Goal: Task Accomplishment & Management: Use online tool/utility

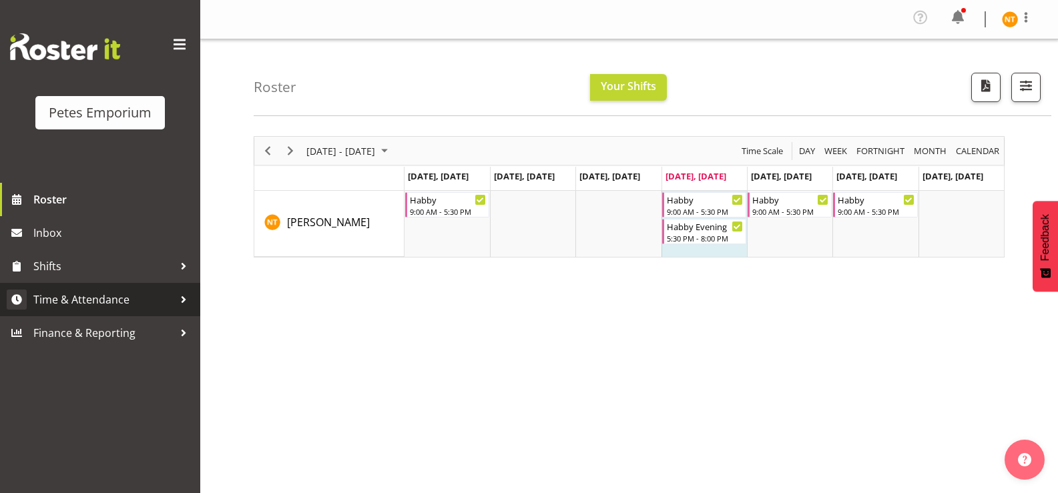
click at [87, 294] on span "Time & Attendance" at bounding box center [103, 300] width 140 height 20
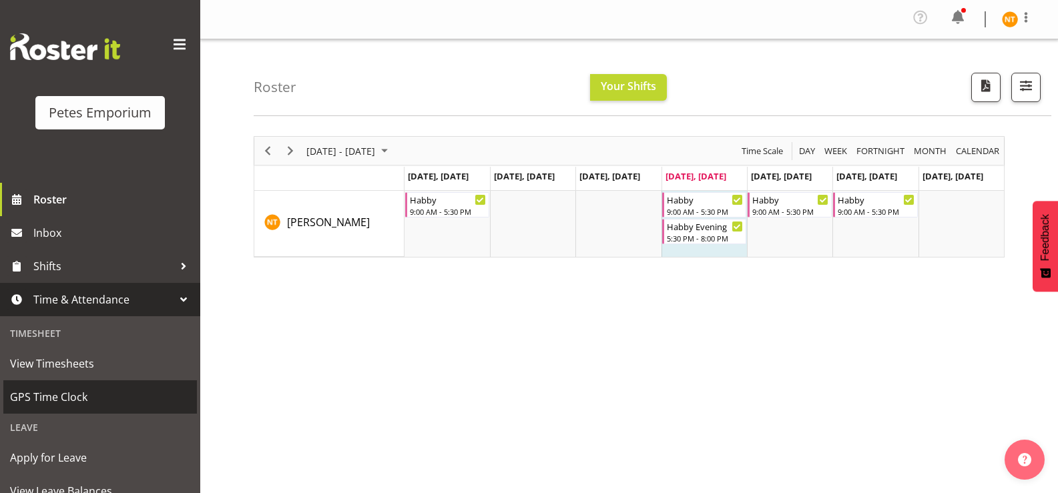
click at [52, 393] on span "GPS Time Clock" at bounding box center [100, 397] width 180 height 20
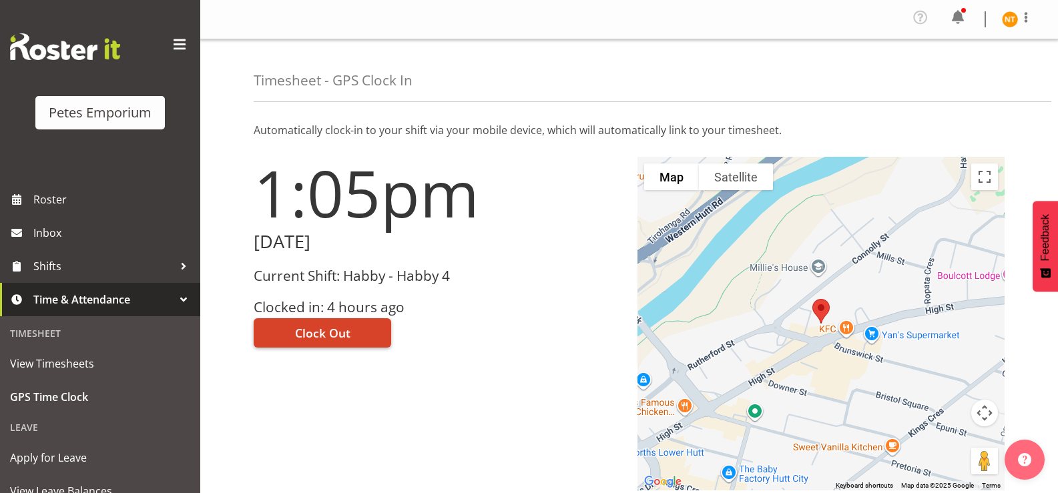
click at [331, 328] on span "Clock Out" at bounding box center [322, 332] width 55 height 17
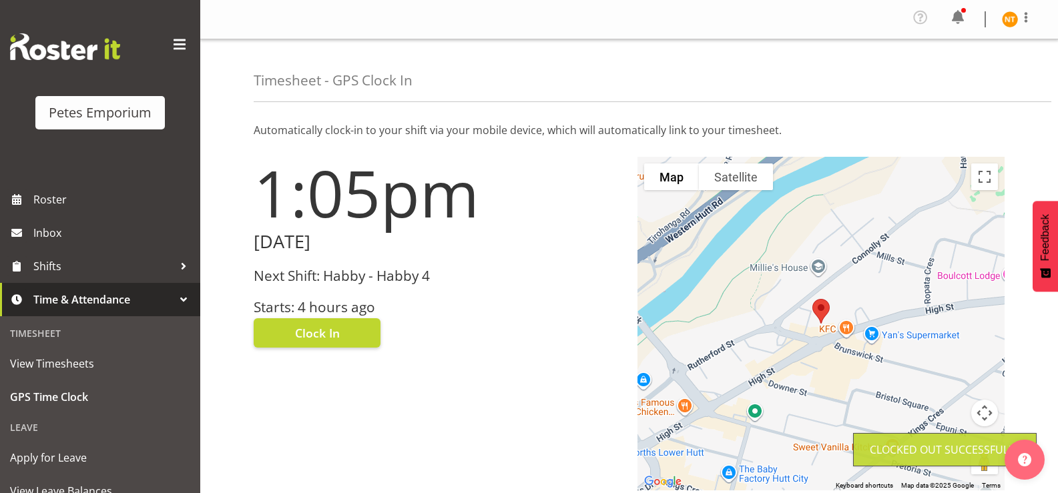
click at [1010, 23] on img at bounding box center [1010, 19] width 16 height 16
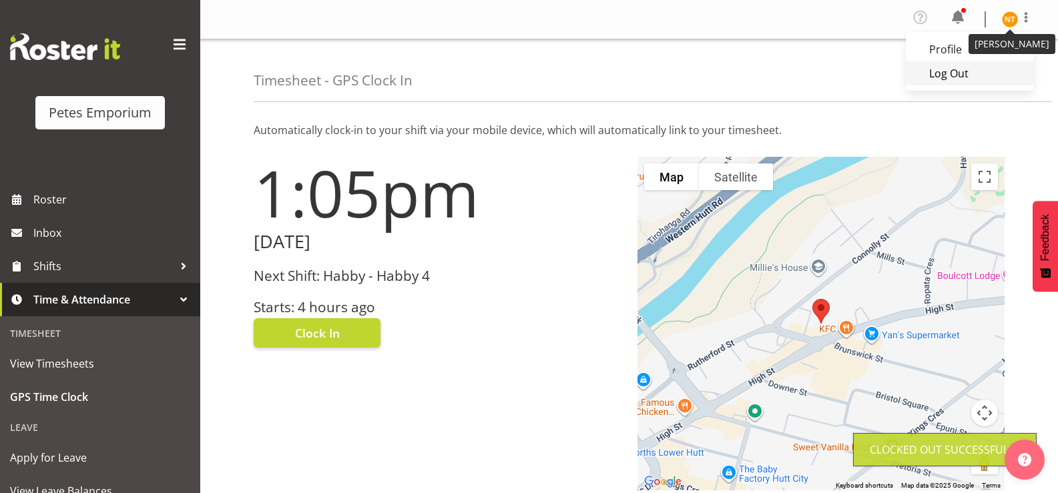
click at [949, 78] on link "Log Out" at bounding box center [970, 73] width 128 height 24
